Goal: Transaction & Acquisition: Purchase product/service

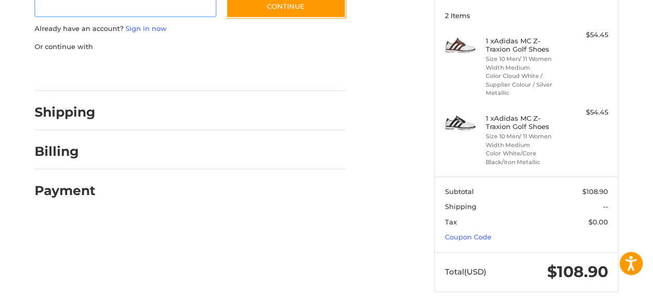
scroll to position [144, 0]
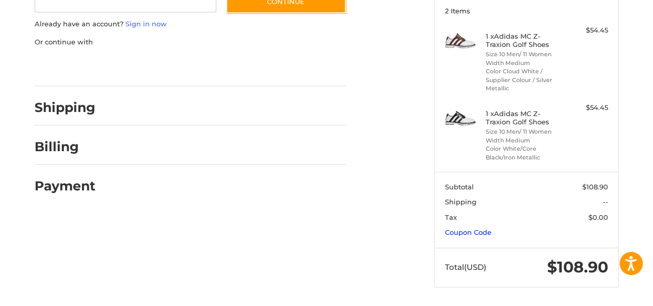
click at [469, 233] on link "Coupon Code" at bounding box center [468, 232] width 46 height 8
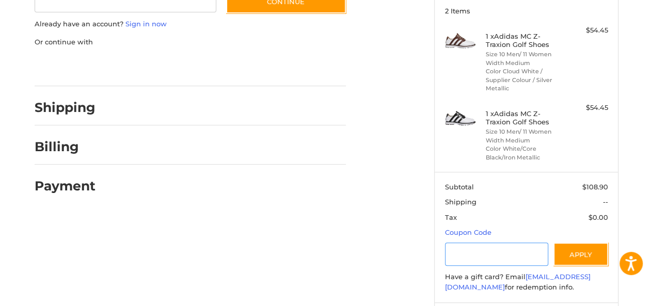
click at [474, 254] on input "Gift Certificate or Coupon Code" at bounding box center [497, 254] width 104 height 23
type input "*********"
click at [572, 255] on button "Apply" at bounding box center [580, 254] width 55 height 23
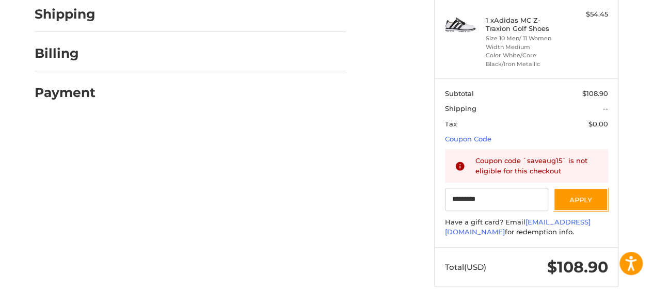
scroll to position [0, 0]
